Goal: Transaction & Acquisition: Purchase product/service

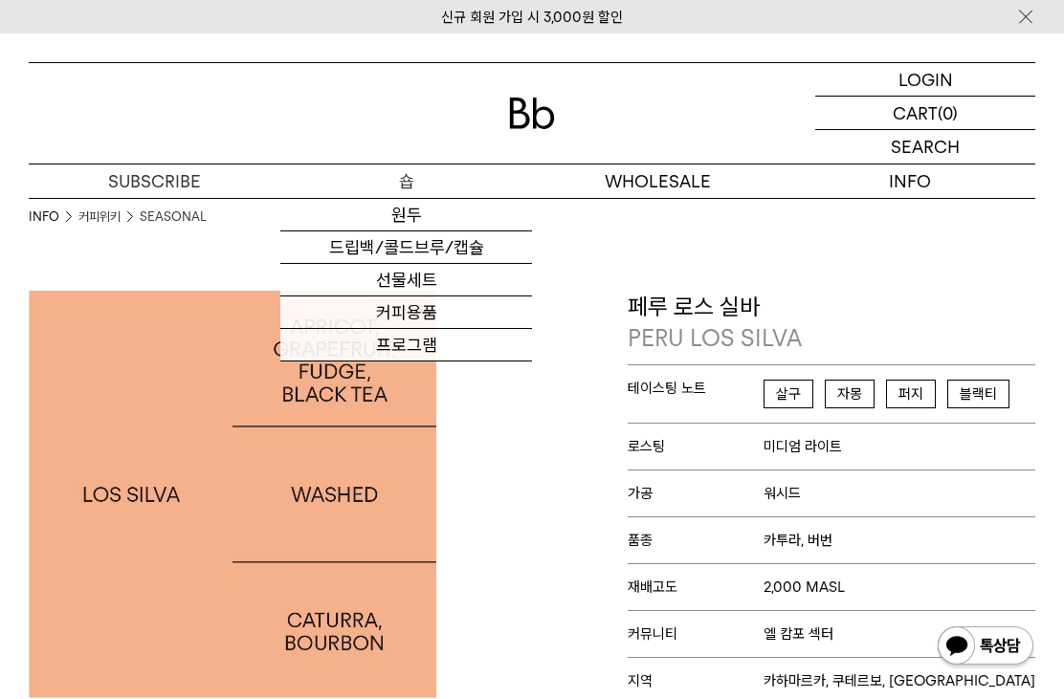
click at [411, 225] on link "원두" at bounding box center [406, 215] width 252 height 33
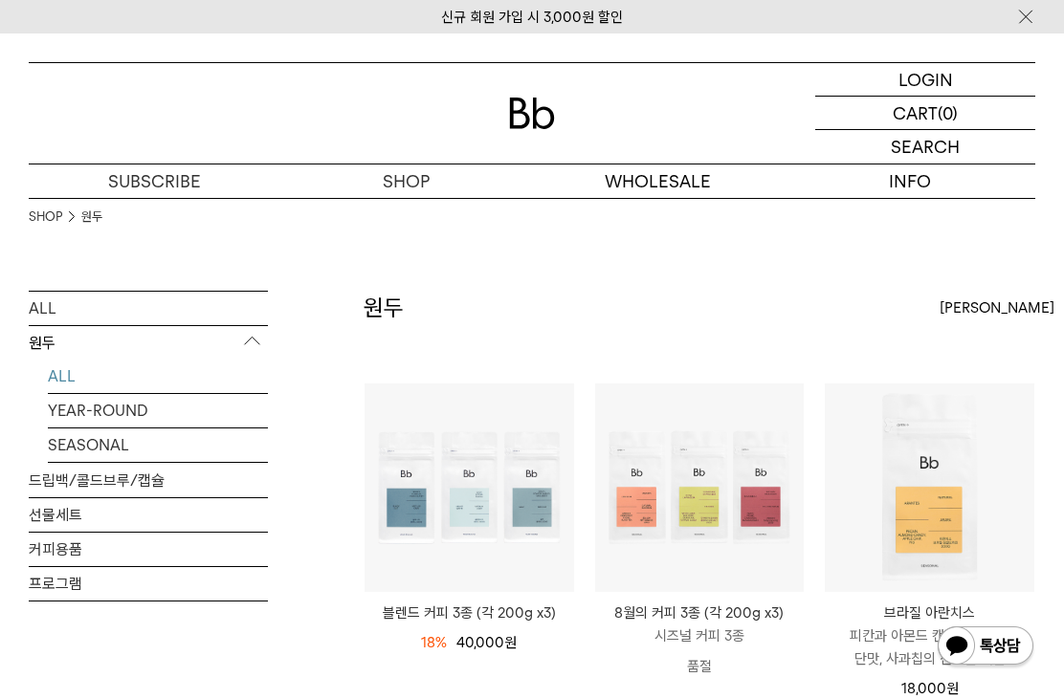
click at [530, 112] on img at bounding box center [532, 114] width 46 height 32
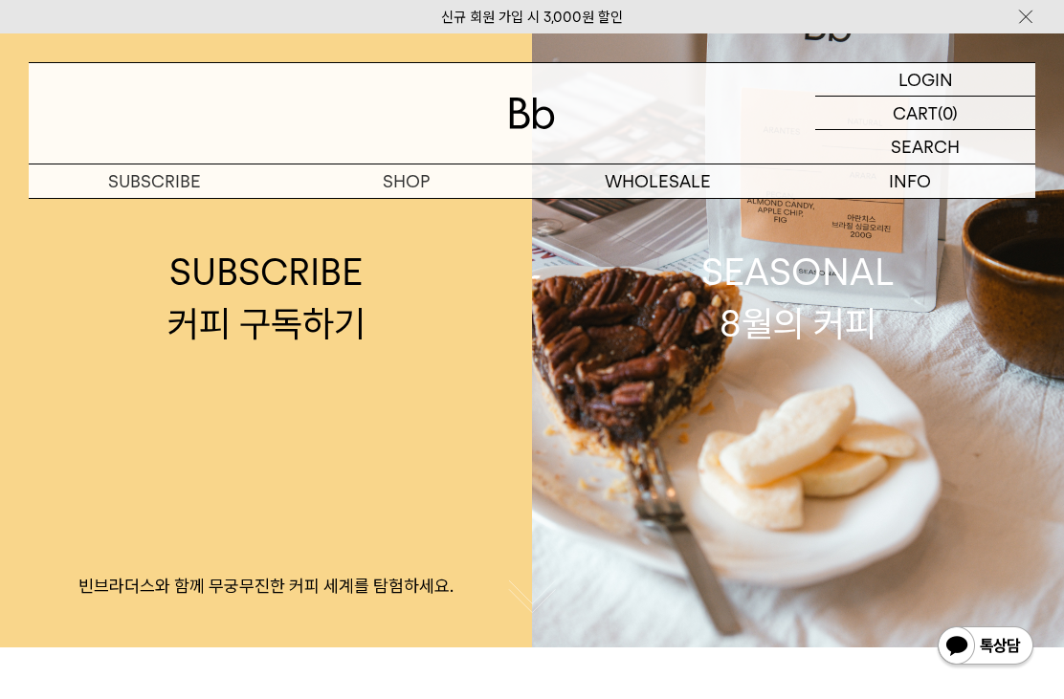
scroll to position [85, 0]
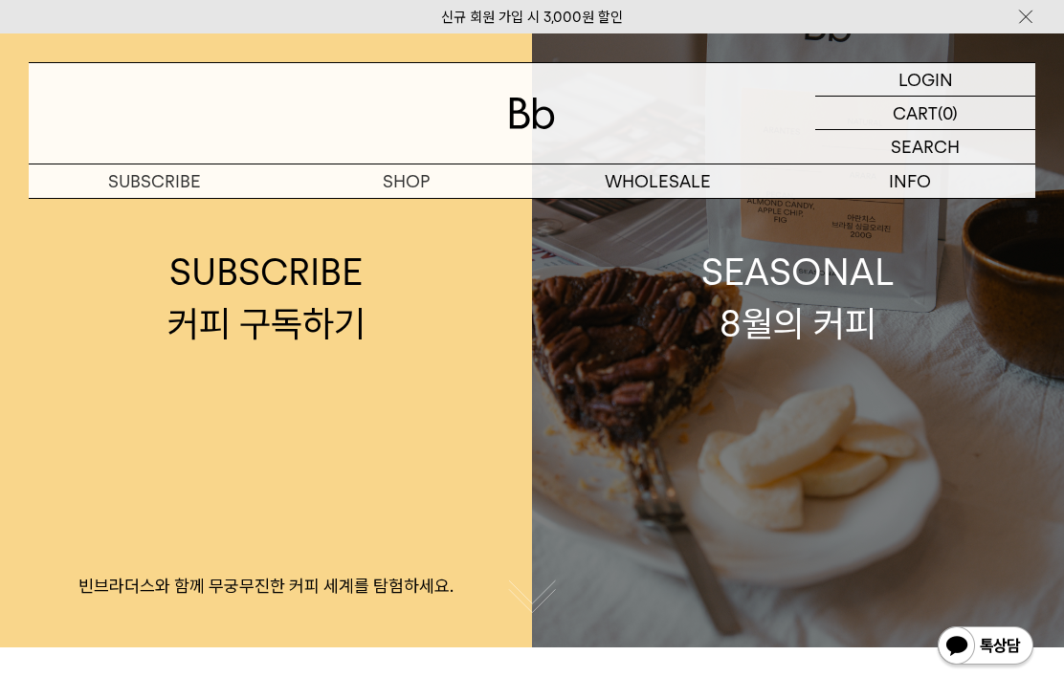
click at [925, 546] on link "SEASONAL 8월의 커피" at bounding box center [798, 297] width 532 height 699
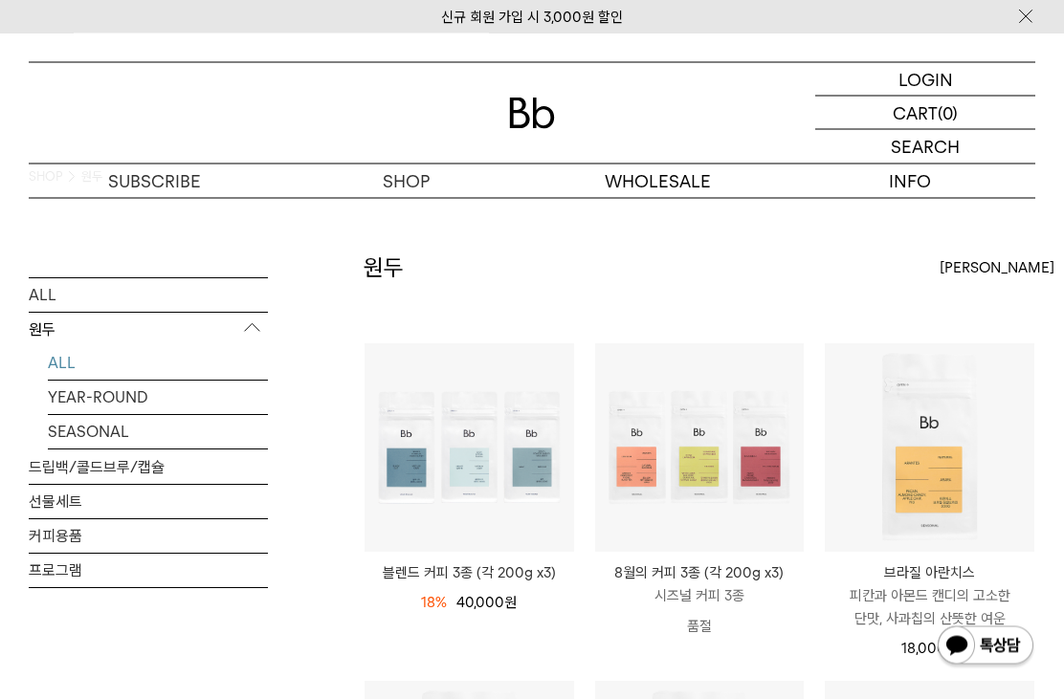
scroll to position [40, 0]
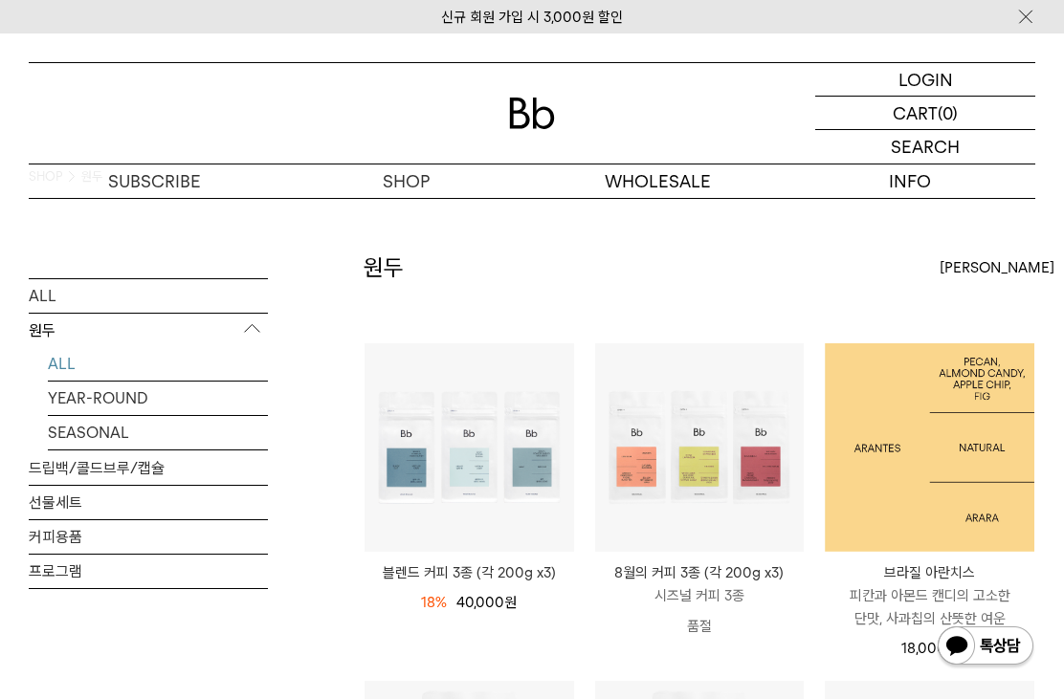
click at [972, 503] on img at bounding box center [928, 447] width 209 height 209
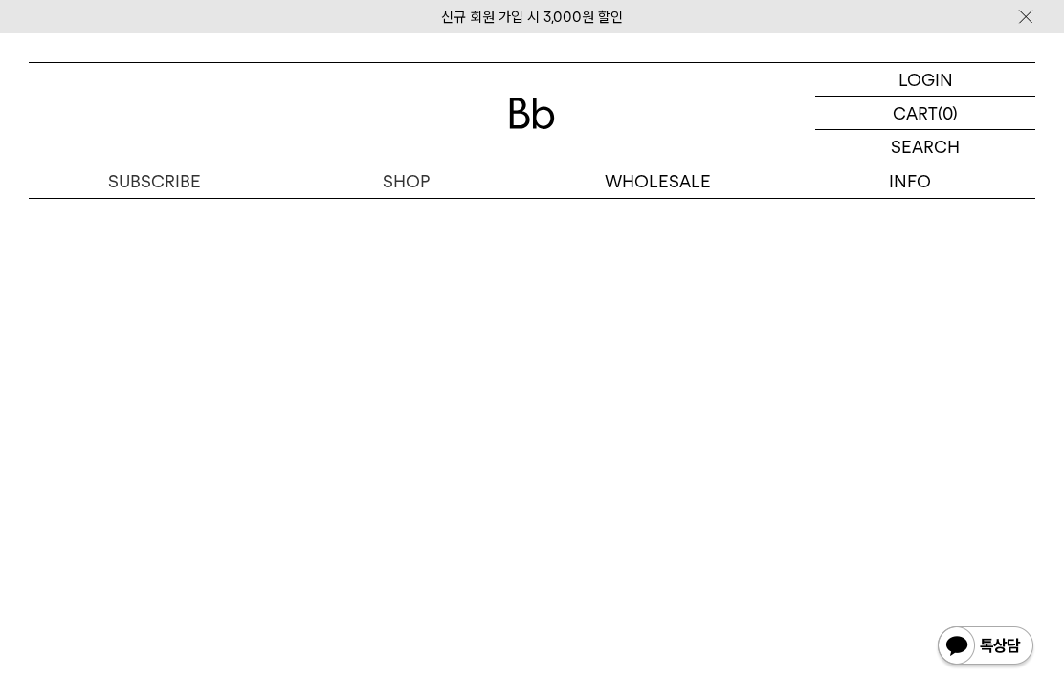
scroll to position [3571, 0]
click at [545, 104] on img at bounding box center [532, 114] width 46 height 32
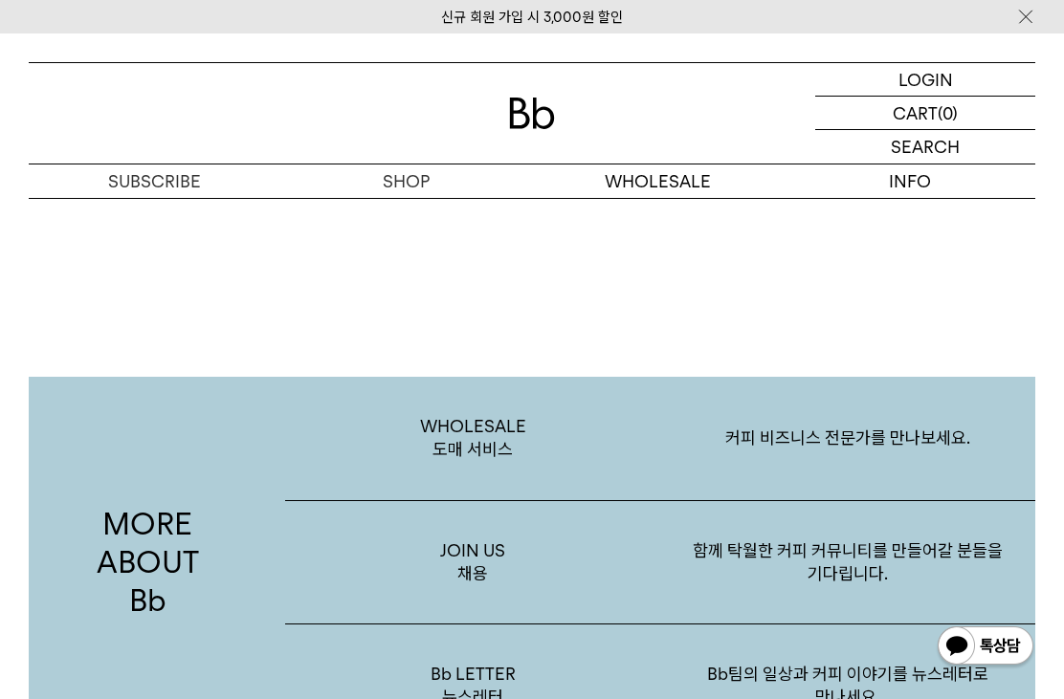
scroll to position [2918, 0]
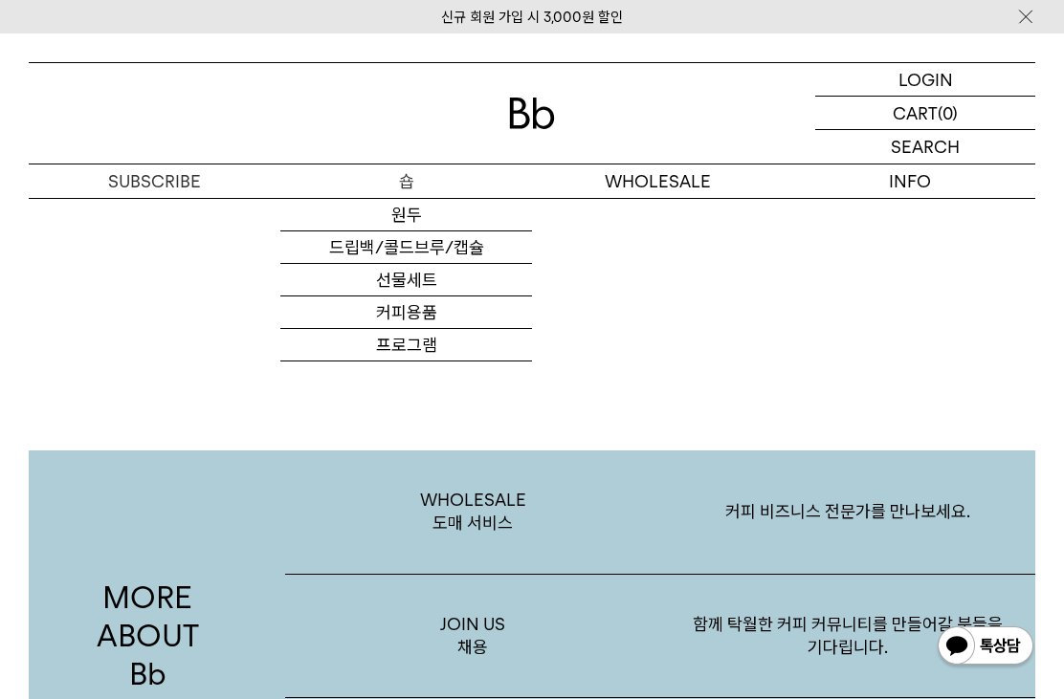
click at [431, 296] on link "선물세트" at bounding box center [406, 280] width 252 height 33
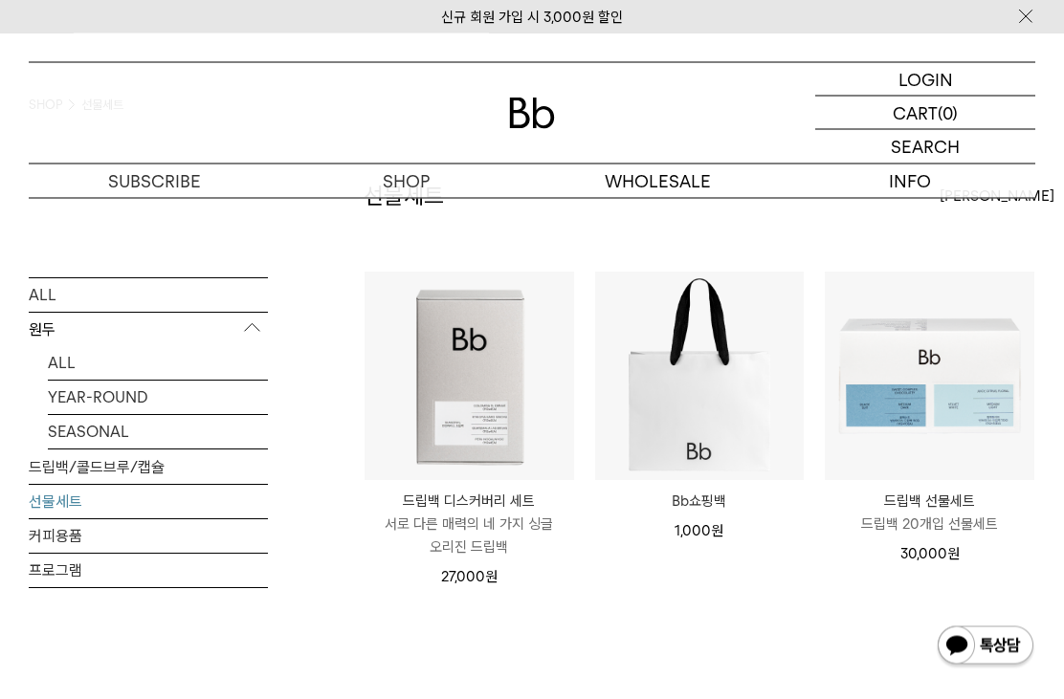
scroll to position [111, 0]
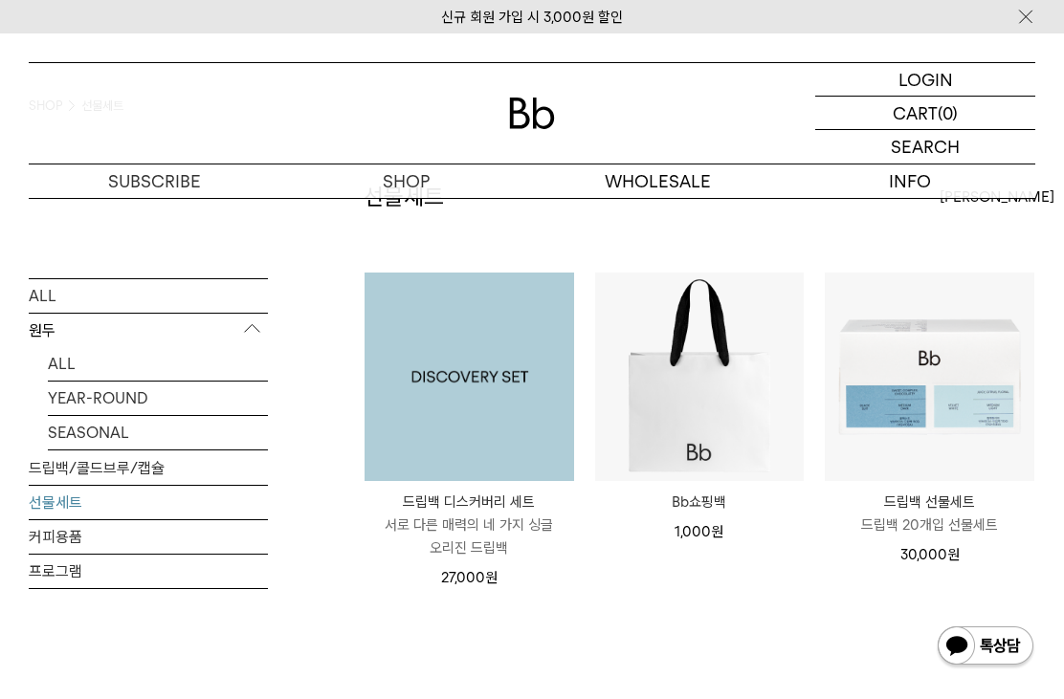
click at [503, 441] on img at bounding box center [468, 377] width 209 height 209
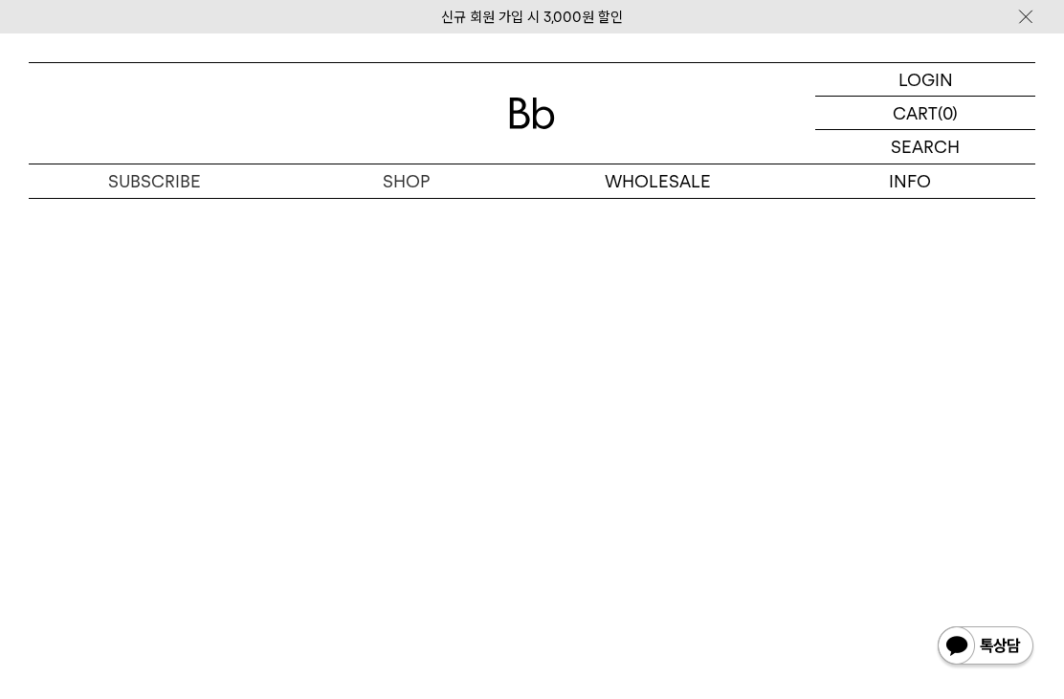
scroll to position [3973, 0]
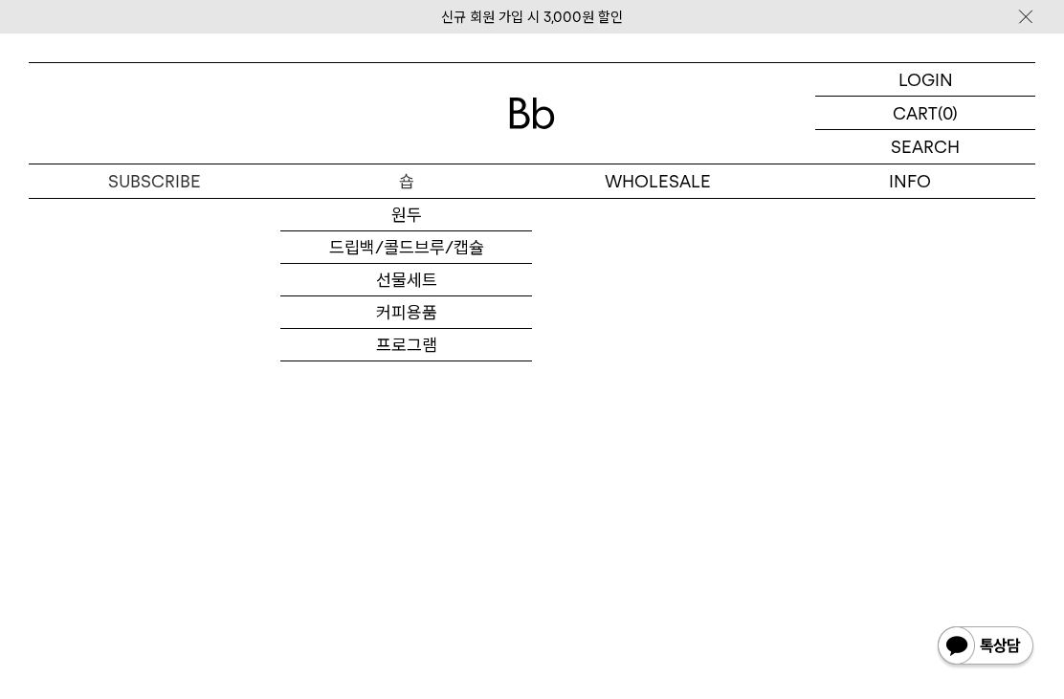
click at [379, 247] on link "드립백/콜드브루/캡슐" at bounding box center [406, 247] width 252 height 33
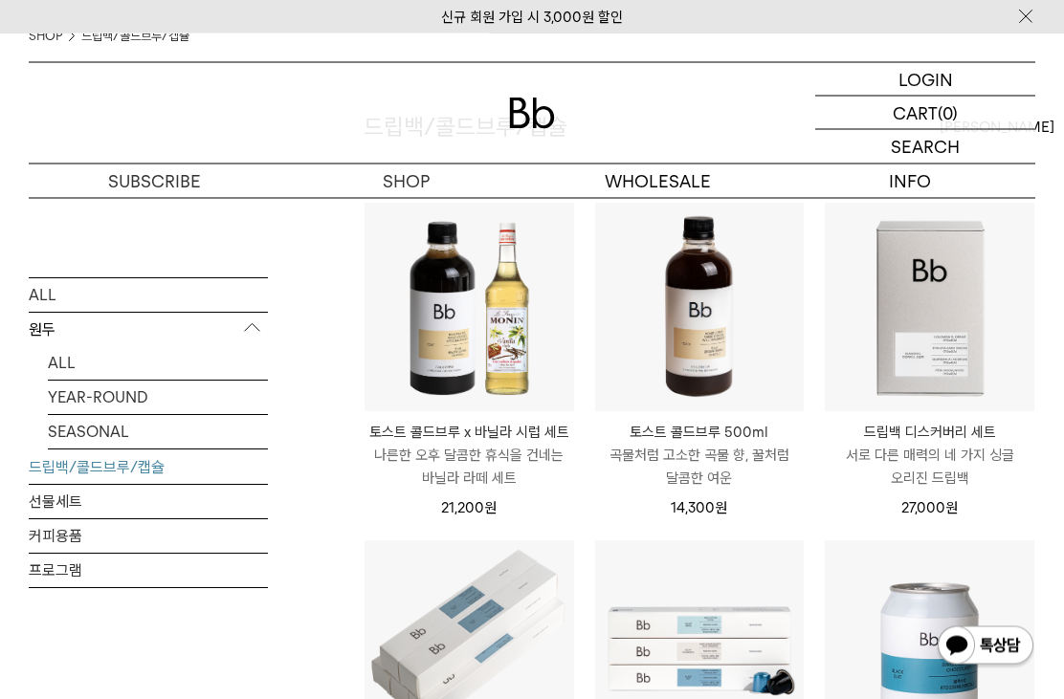
scroll to position [181, 0]
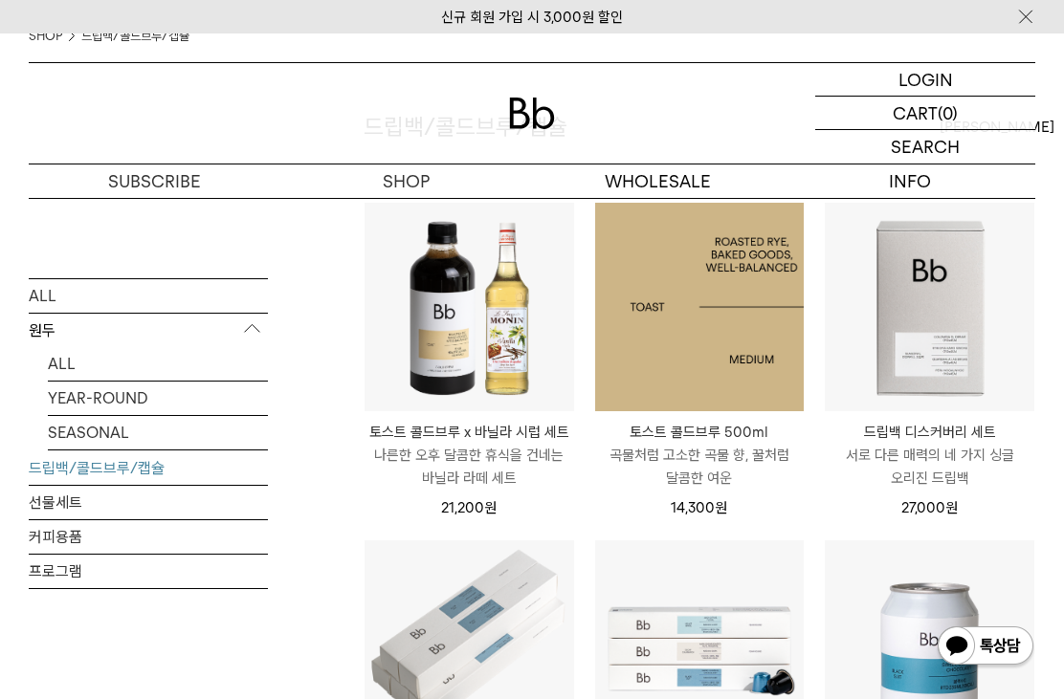
click at [766, 372] on img at bounding box center [699, 307] width 209 height 209
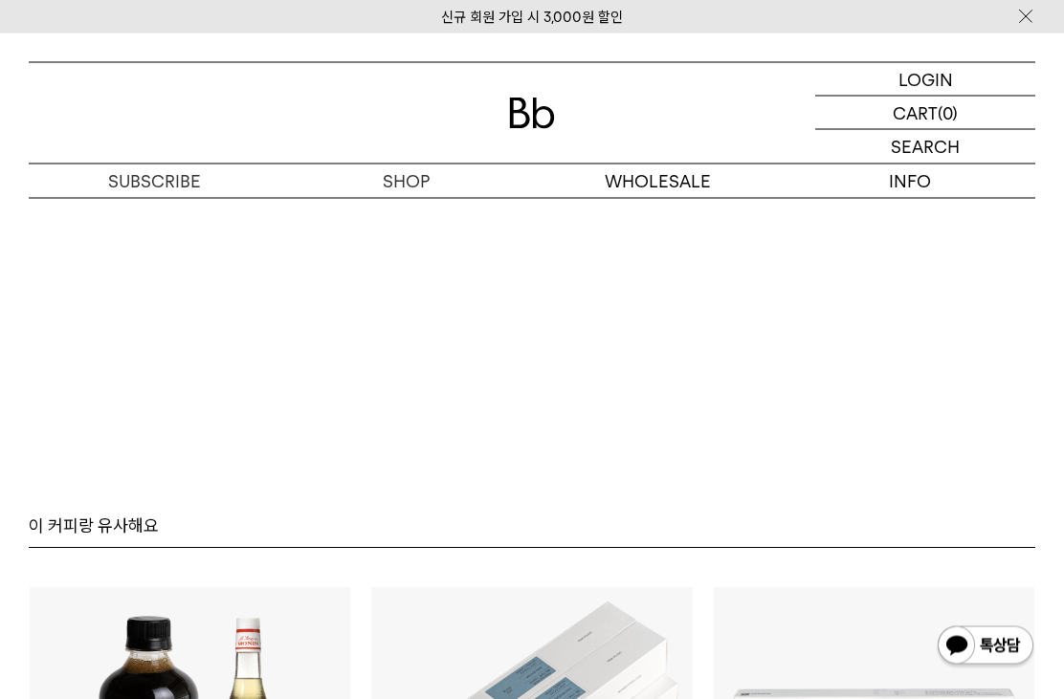
scroll to position [3513, 0]
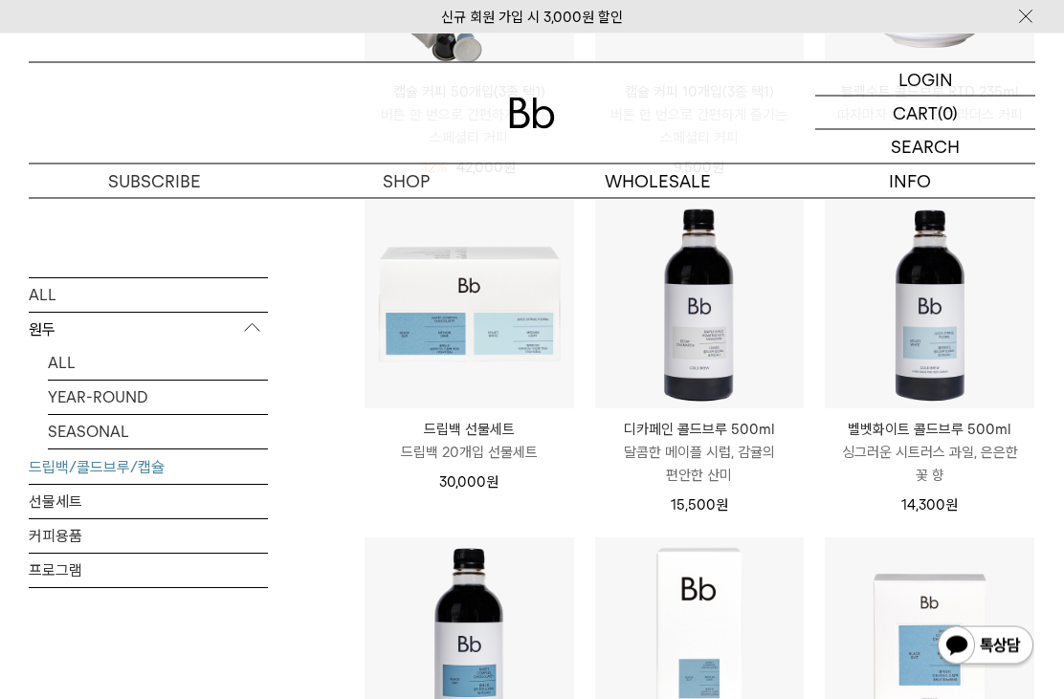
scroll to position [860, 0]
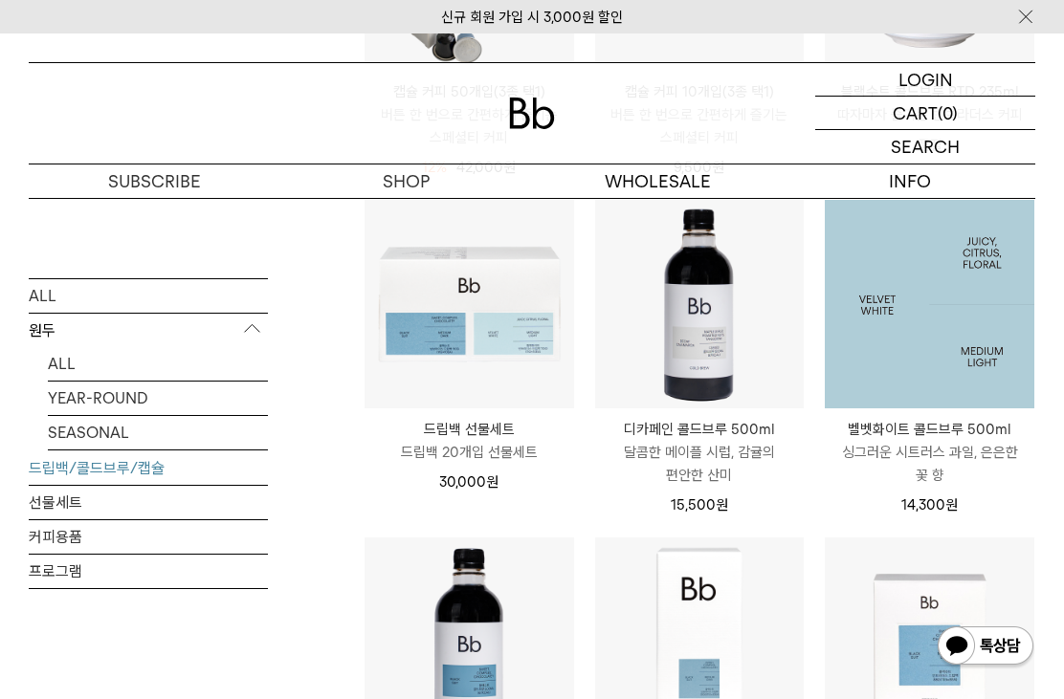
click at [962, 338] on img at bounding box center [928, 304] width 209 height 209
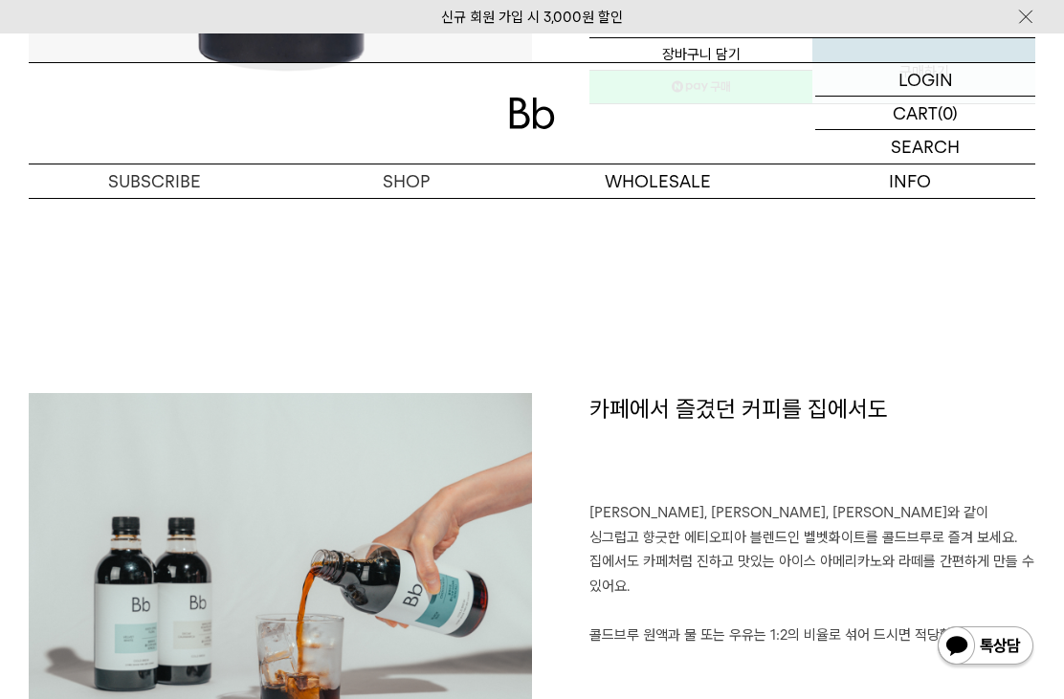
scroll to position [720, 0]
